Goal: Task Accomplishment & Management: Use online tool/utility

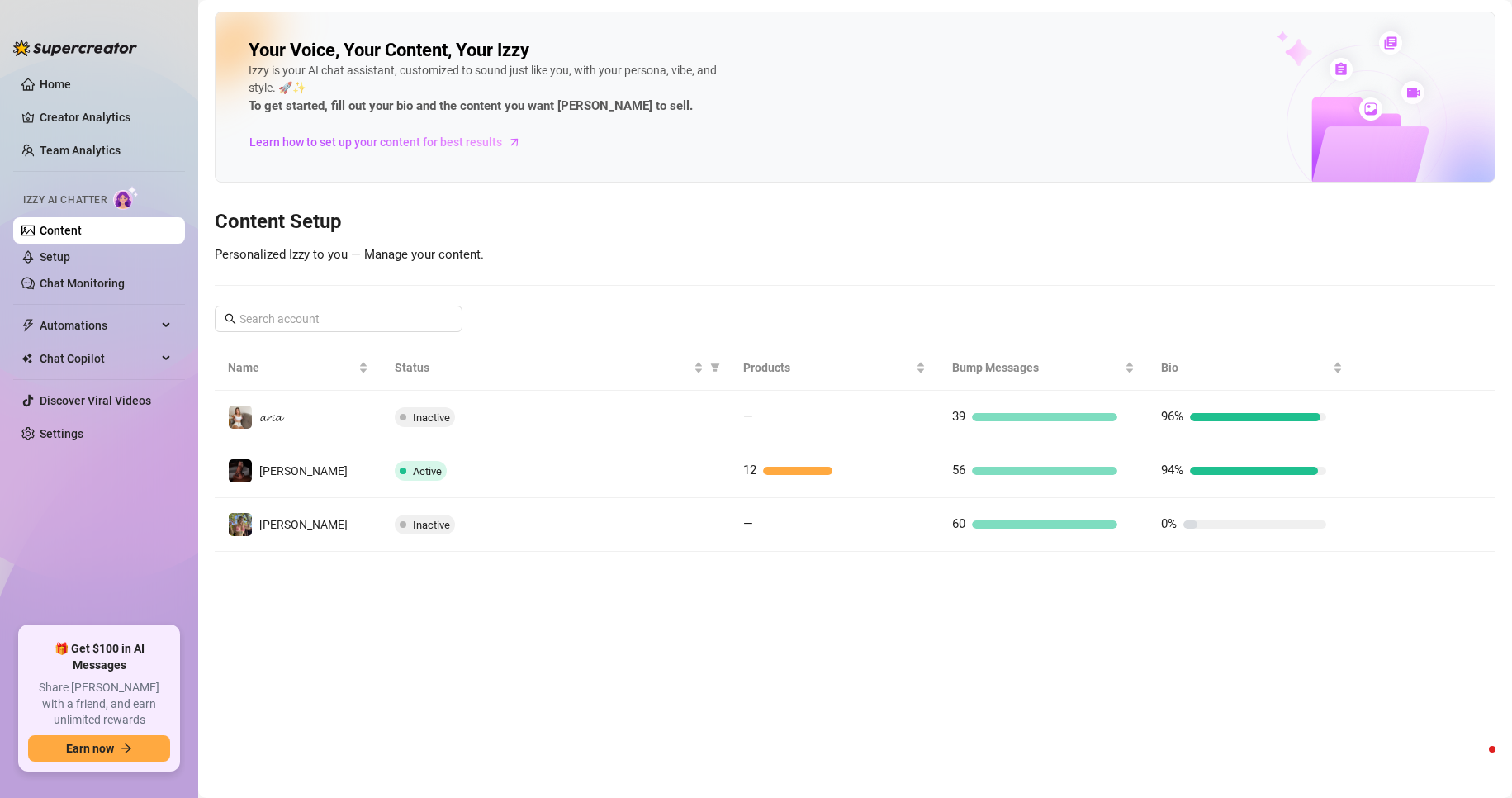
click at [729, 414] on td "Inactive" at bounding box center [555, 417] width 347 height 54
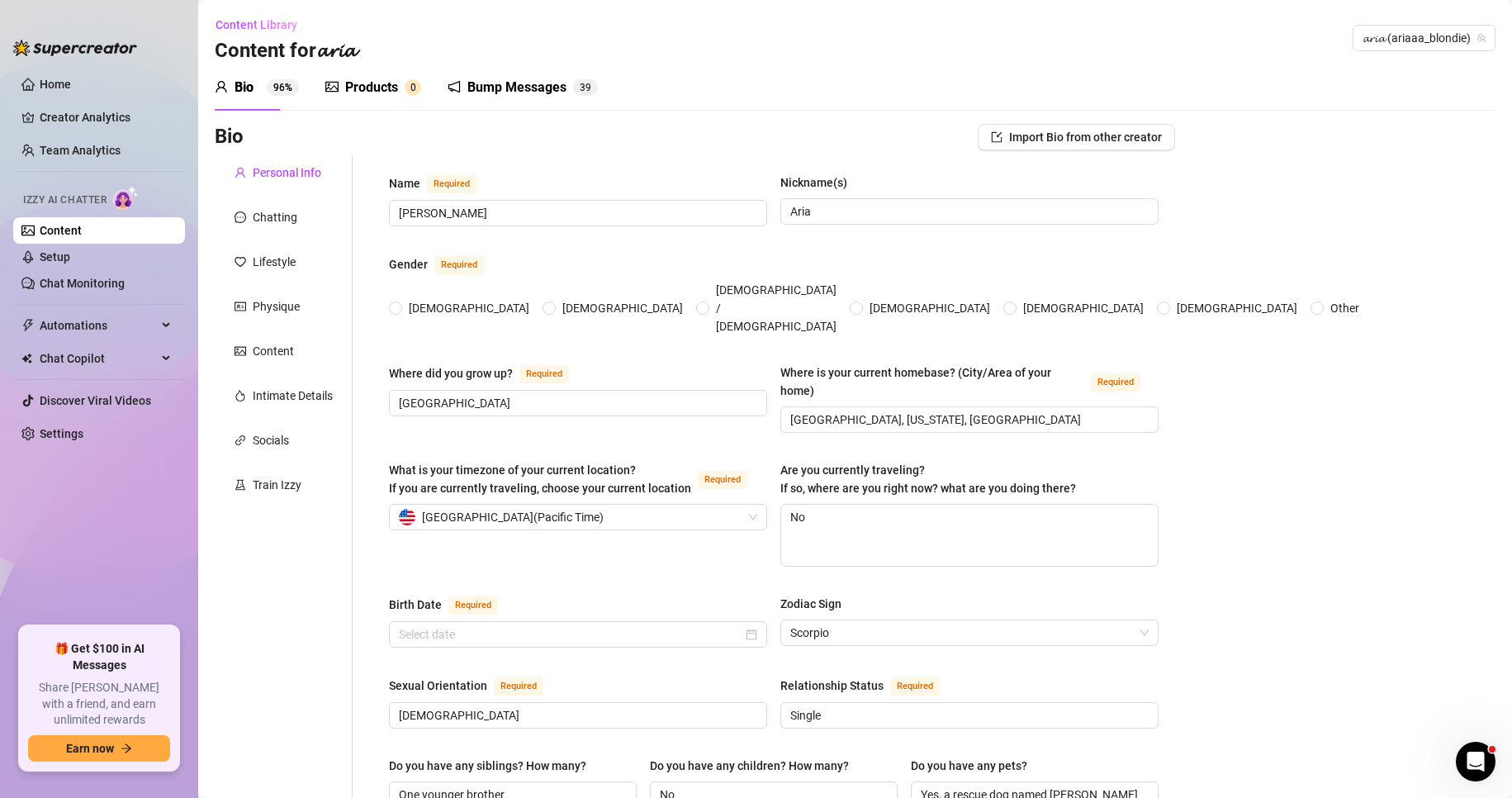
click at [368, 86] on div "Products" at bounding box center [372, 87] width 53 height 20
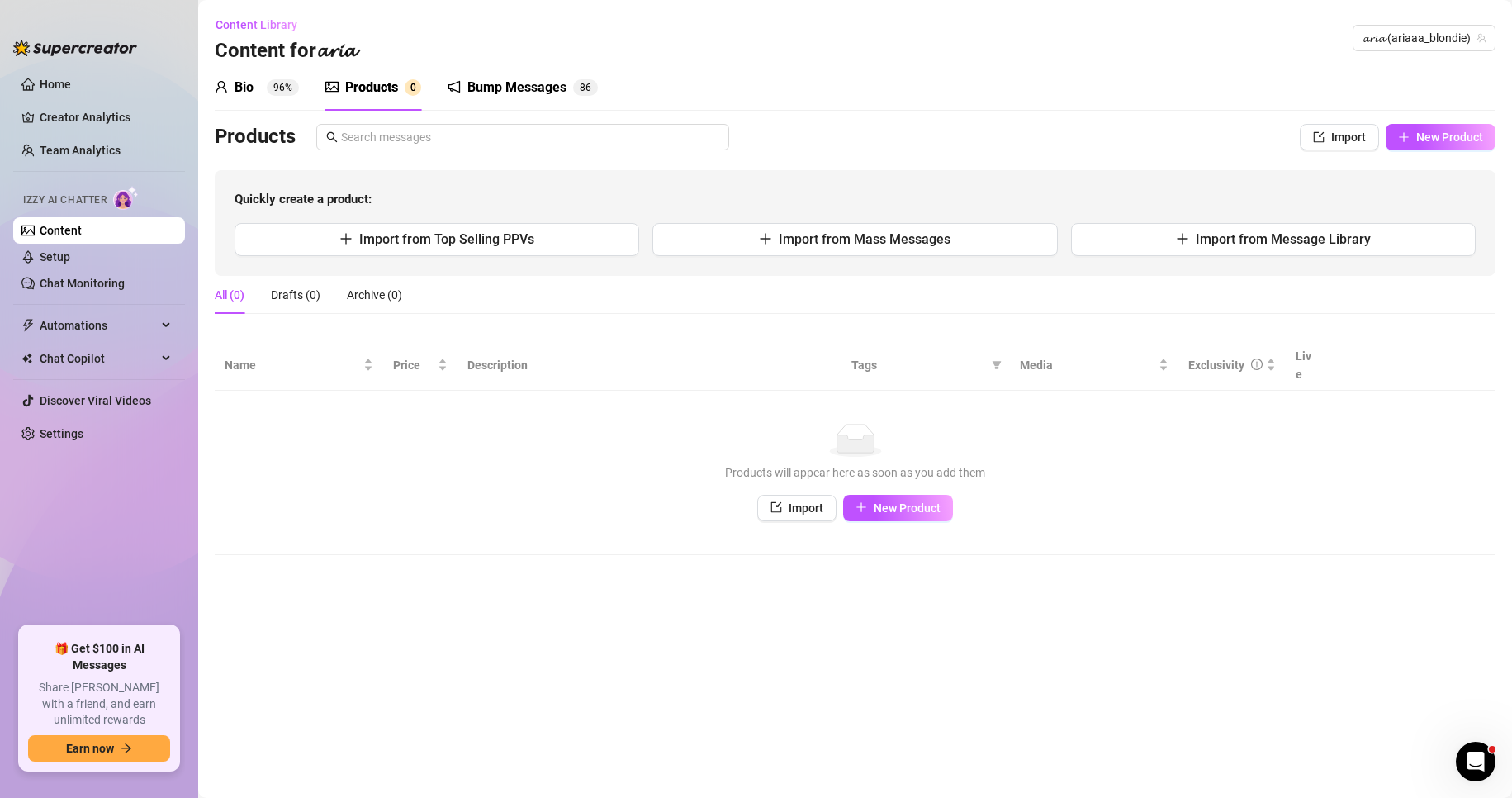
click at [1434, 139] on span "New Product" at bounding box center [1450, 137] width 67 height 13
type textarea "Type your message here..."
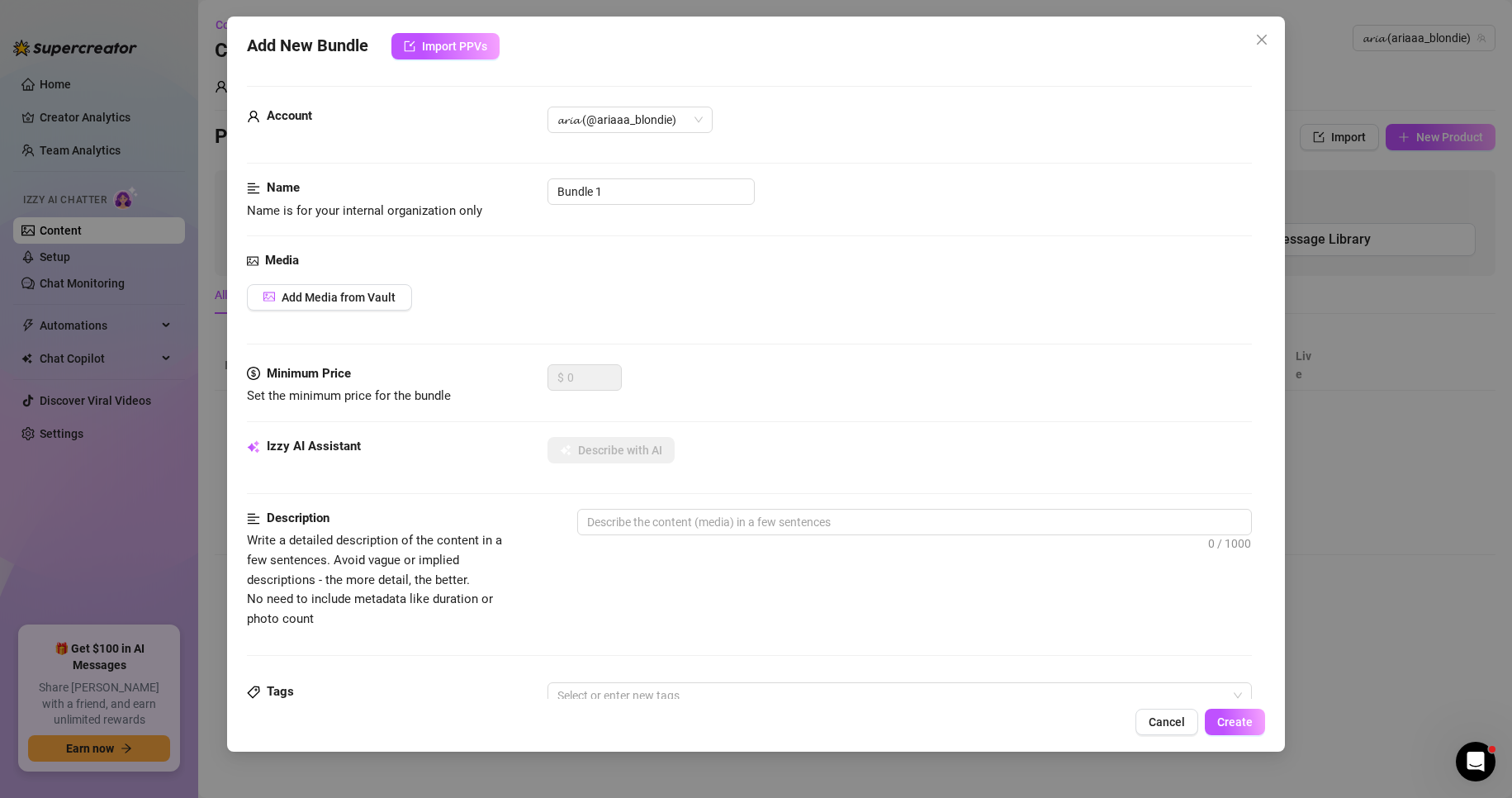
click at [447, 48] on span "Import PPVs" at bounding box center [454, 45] width 65 height 13
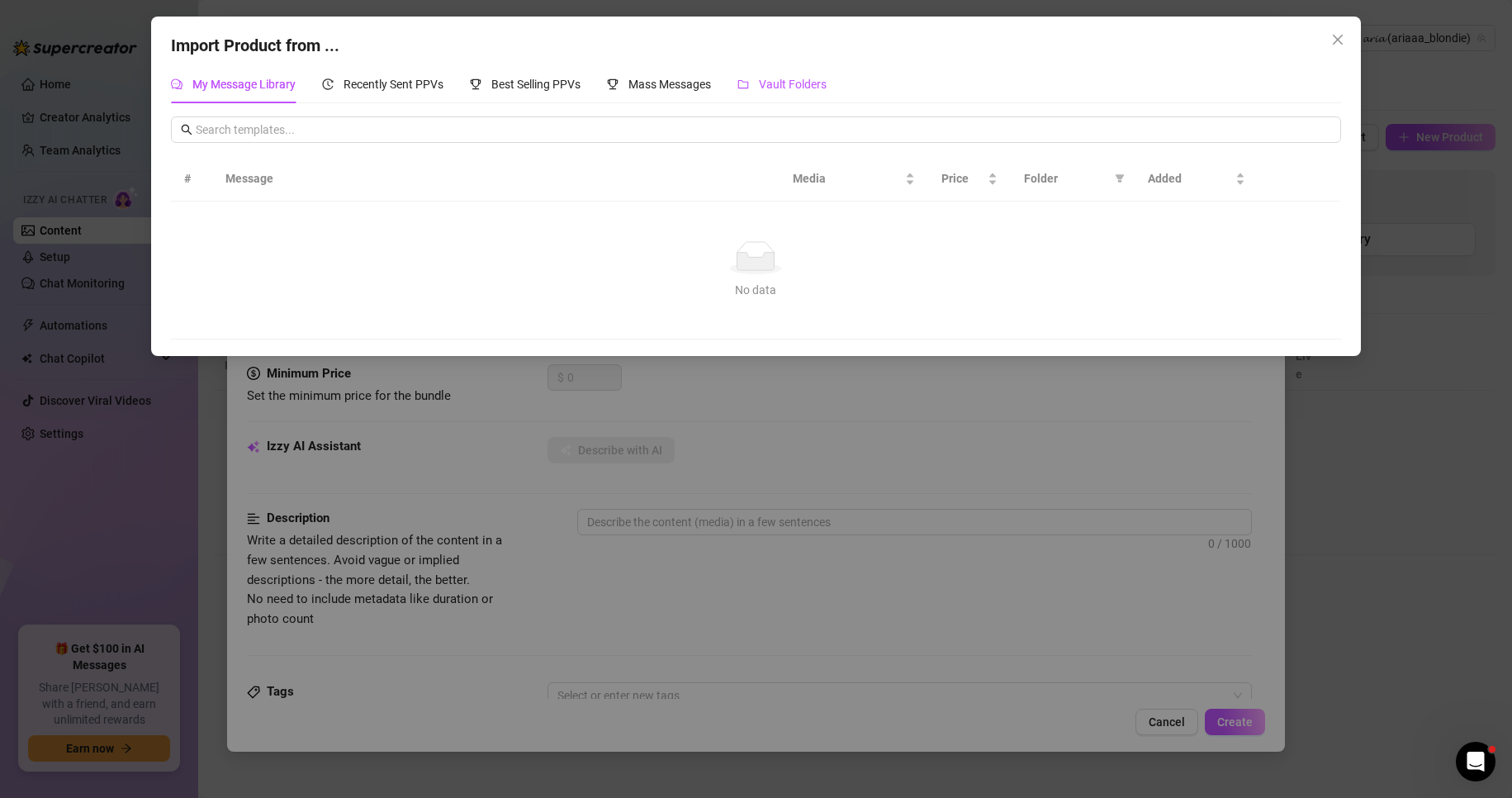
click at [787, 89] on span "Vault Folders" at bounding box center [792, 84] width 68 height 13
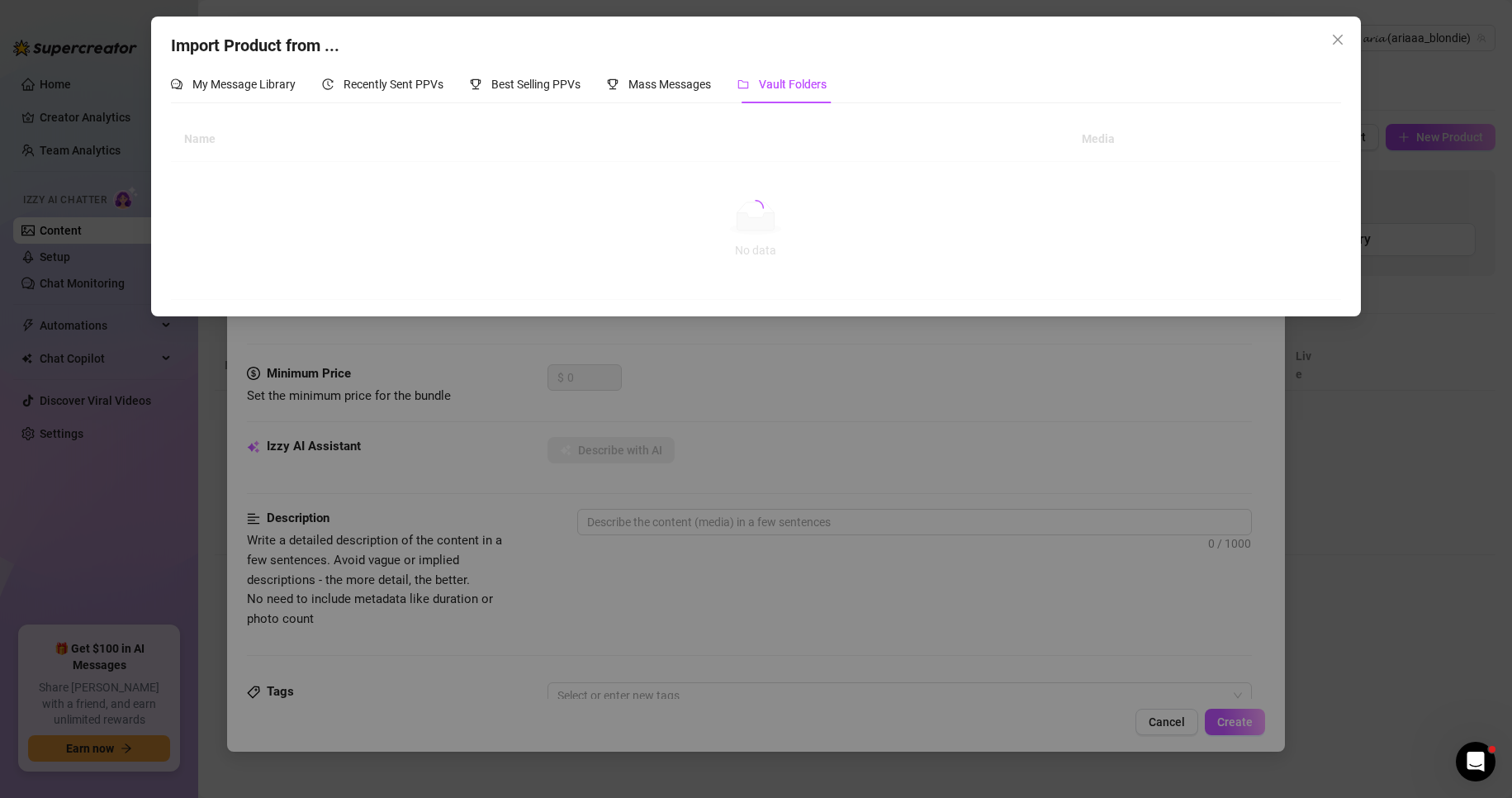
click at [1331, 36] on icon "close" at bounding box center [1337, 39] width 13 height 13
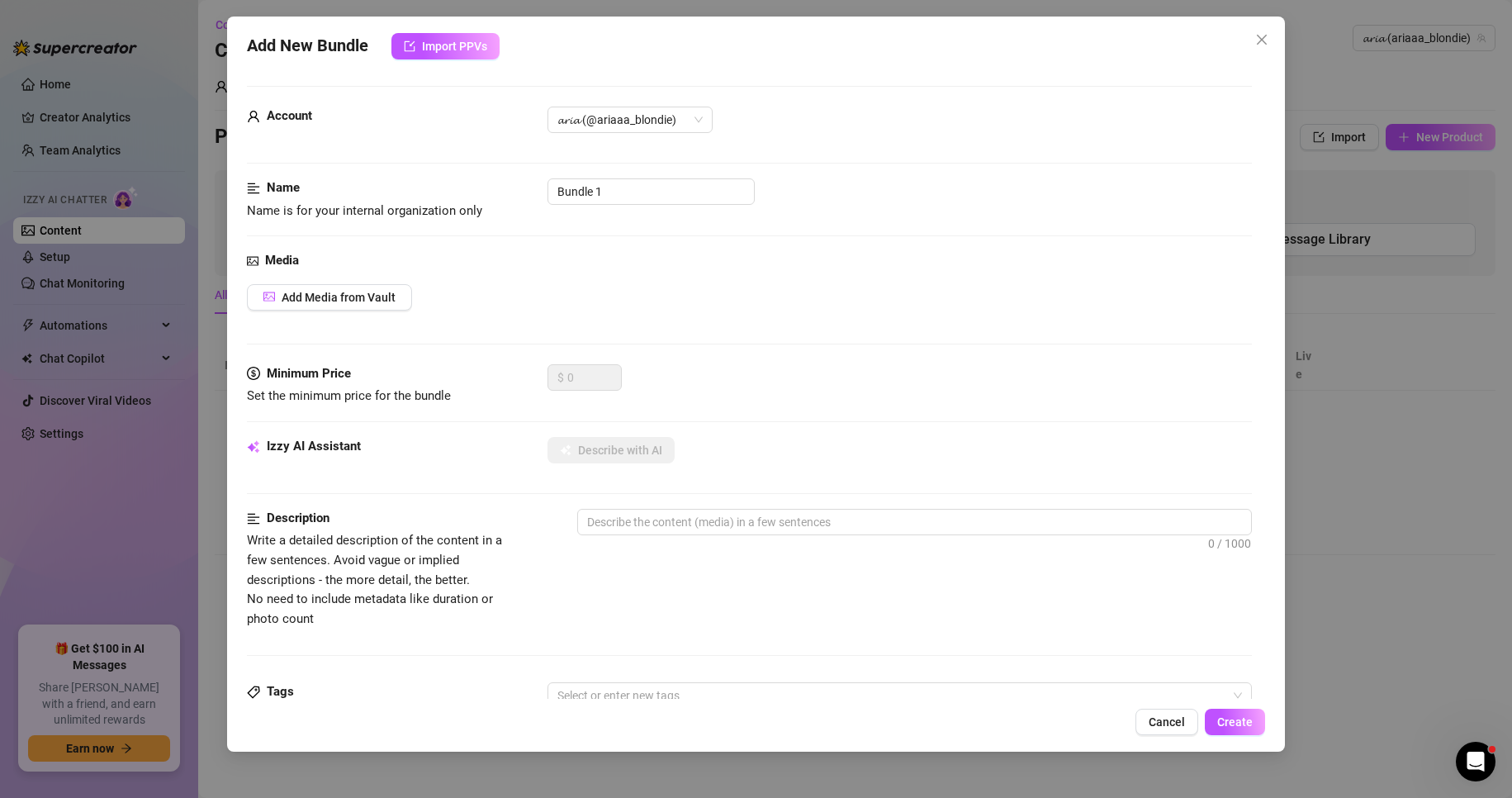
click at [1171, 724] on span "Cancel" at bounding box center [1166, 721] width 36 height 13
